Goal: Task Accomplishment & Management: Manage account settings

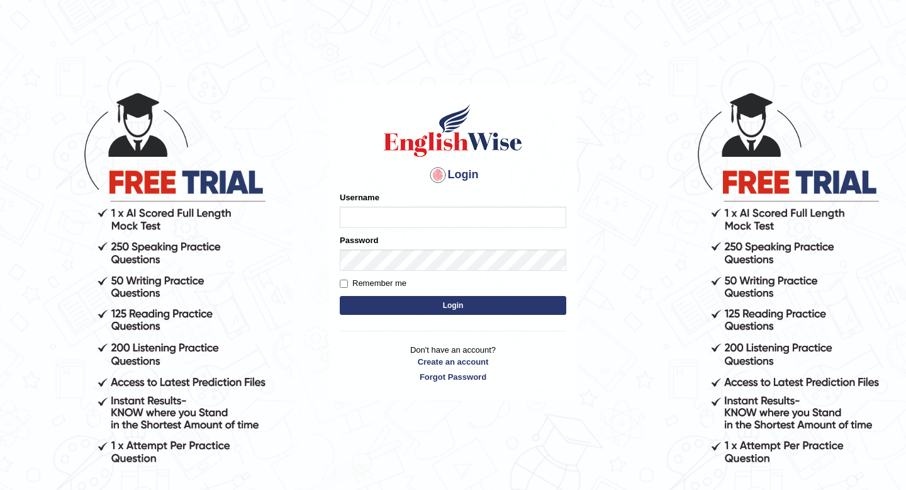
type input "CP2255"
click at [449, 305] on button "Login" at bounding box center [453, 305] width 227 height 19
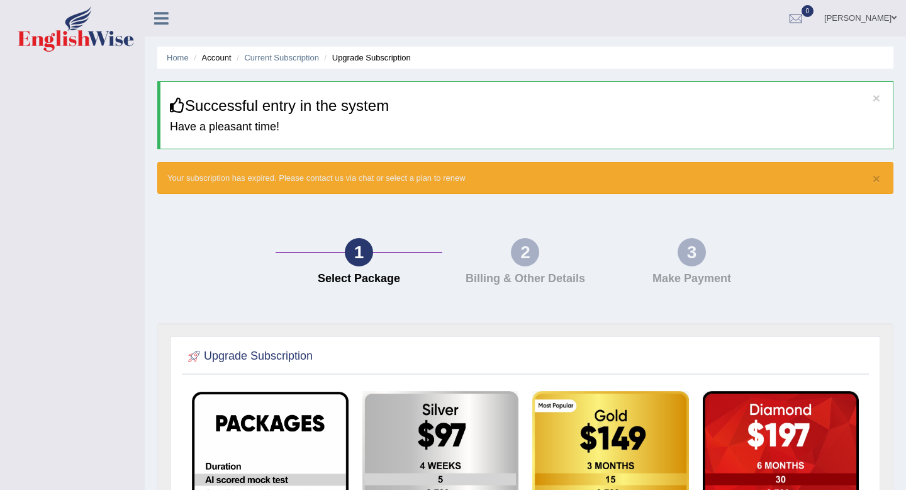
click at [146, 417] on div "Home Account Current Subscription Upgrade Subscription × Successful entry in th…" at bounding box center [526, 398] width 762 height 797
click at [897, 21] on link "[PERSON_NAME]" at bounding box center [860, 16] width 91 height 33
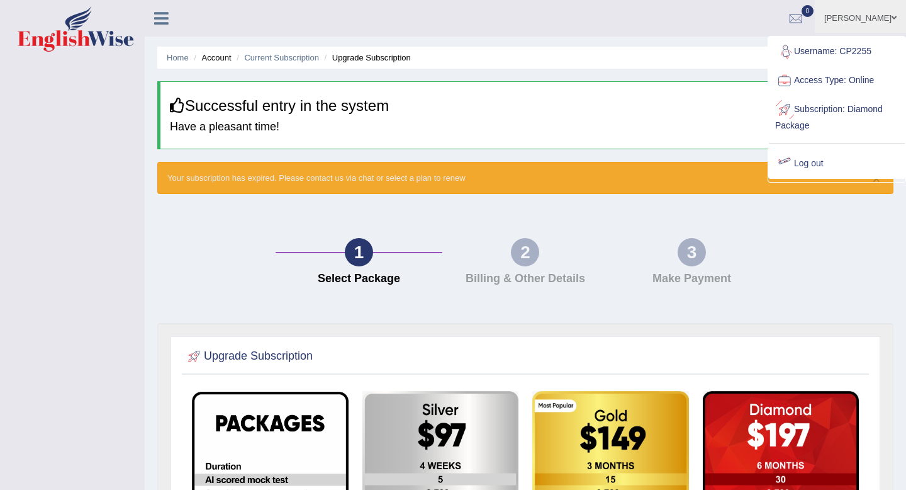
click at [809, 169] on link "Log out" at bounding box center [837, 163] width 136 height 29
